Goal: Check status

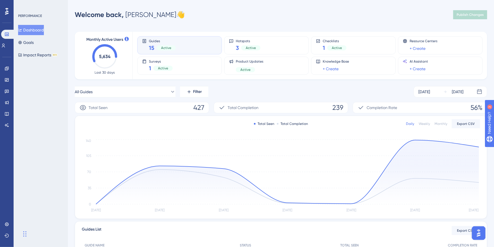
click at [105, 59] on icon "5,634" at bounding box center [104, 56] width 25 height 25
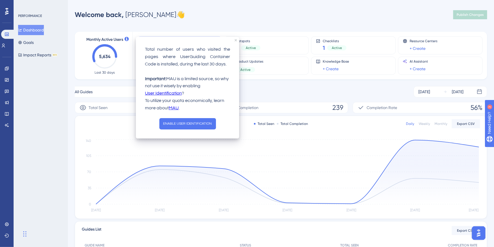
click at [126, 38] on icon at bounding box center [126, 39] width 4 height 4
click at [130, 68] on div "Monthly Active Users 5,634 Last 30 days" at bounding box center [104, 56] width 55 height 48
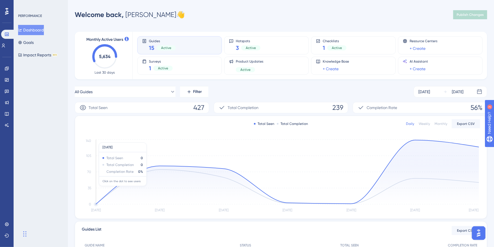
click at [107, 139] on icon "[DATE] [DATE] [DATE] [DATE] Aug [DATE] Aug 12 0 35 70 105 140" at bounding box center [281, 176] width 398 height 76
click at [124, 94] on button "All Guides" at bounding box center [125, 91] width 101 height 11
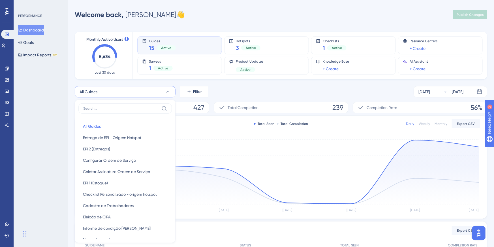
scroll to position [46, 0]
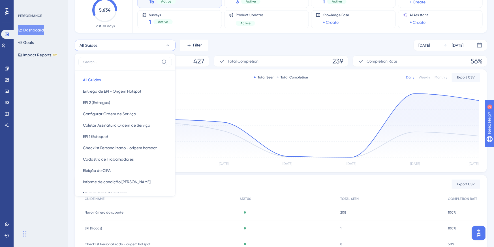
click at [130, 41] on button "All Guides" at bounding box center [125, 45] width 101 height 11
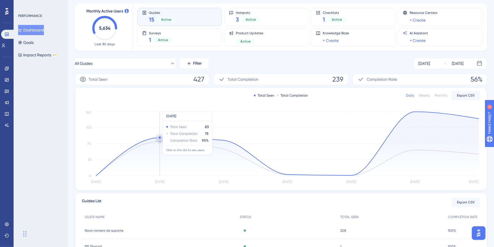
scroll to position [0, 0]
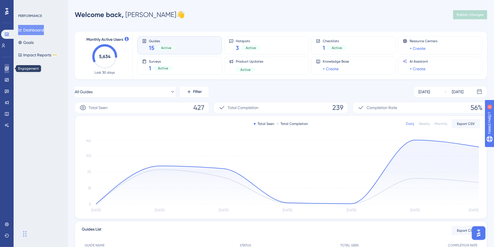
click at [5, 71] on link at bounding box center [7, 68] width 5 height 9
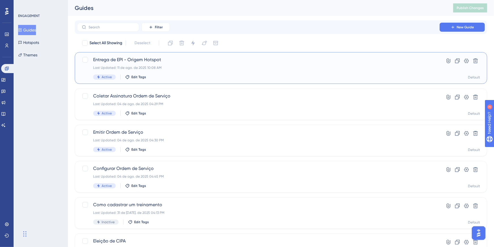
click at [119, 61] on span "Entrega de EPI - Origem Hotspot" at bounding box center [258, 59] width 330 height 7
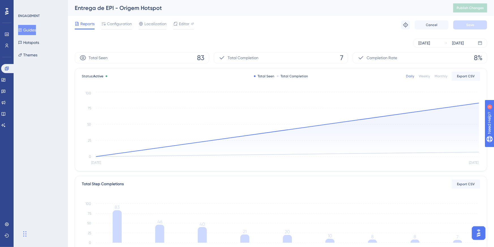
click at [249, 59] on span "Total Completion" at bounding box center [242, 57] width 31 height 7
click at [341, 58] on span "7" at bounding box center [341, 57] width 3 height 9
click at [479, 152] on icon "Aug [DATE] 0 25 50 75 100" at bounding box center [281, 129] width 398 height 76
click at [479, 152] on circle at bounding box center [478, 151] width 3 height 3
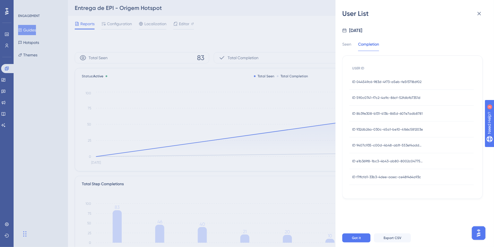
click at [390, 79] on span "ID 044549c6-983d-4f73-a5eb-fe5f3718df02" at bounding box center [386, 81] width 69 height 5
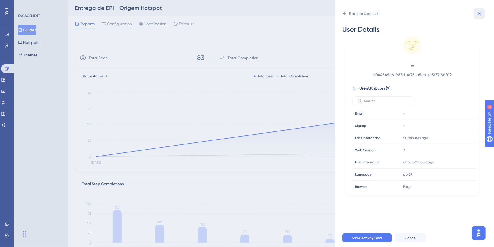
click at [478, 15] on icon at bounding box center [479, 14] width 4 height 4
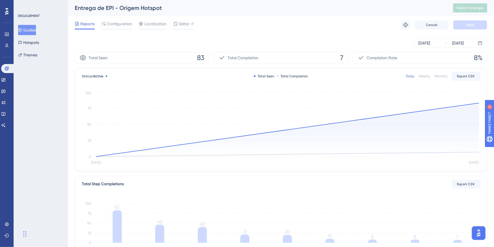
click at [31, 26] on button "Guides" at bounding box center [27, 30] width 18 height 10
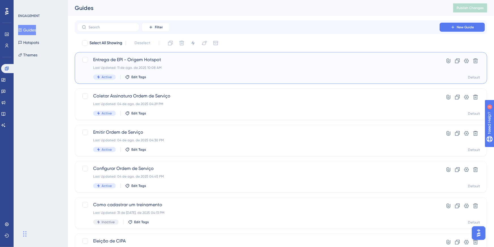
click at [120, 63] on div "Entrega de EPI - Origem Hotspot Last Updated: 11 de ago. de 2025 10:08 AM Activ…" at bounding box center [258, 67] width 330 height 23
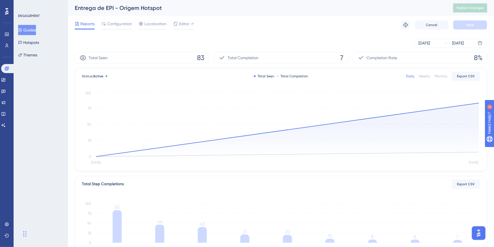
click at [29, 27] on button "Guides" at bounding box center [27, 30] width 18 height 10
